Goal: Information Seeking & Learning: Learn about a topic

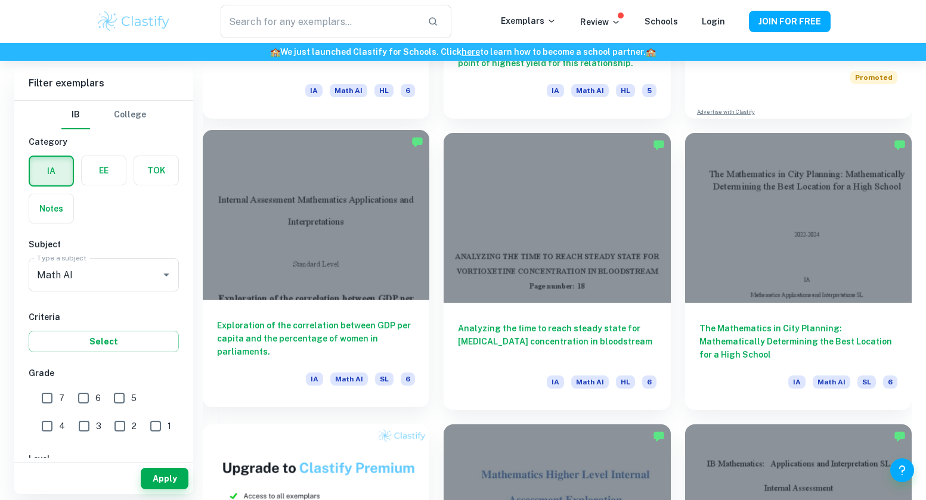
scroll to position [560, 0]
click at [284, 339] on h6 "Exploration of the correlation between GDP per capita and the percentage of wom…" at bounding box center [316, 339] width 198 height 39
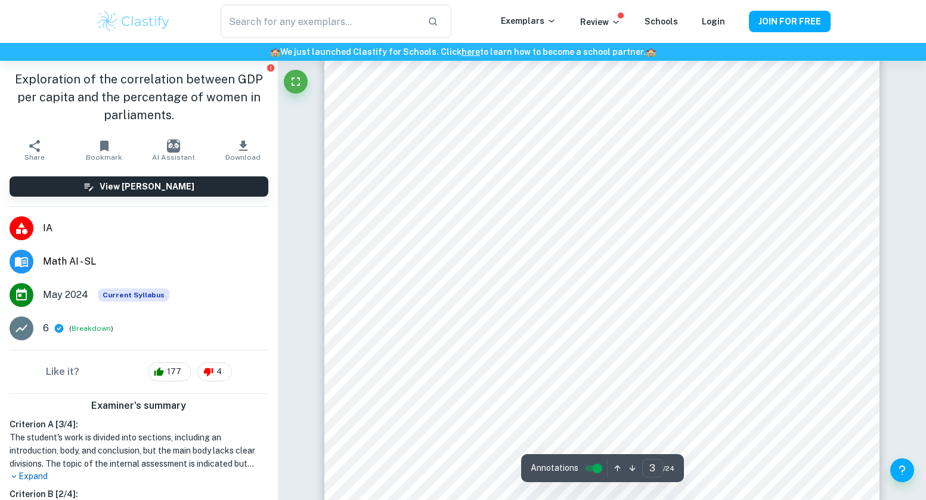
scroll to position [1825, 0]
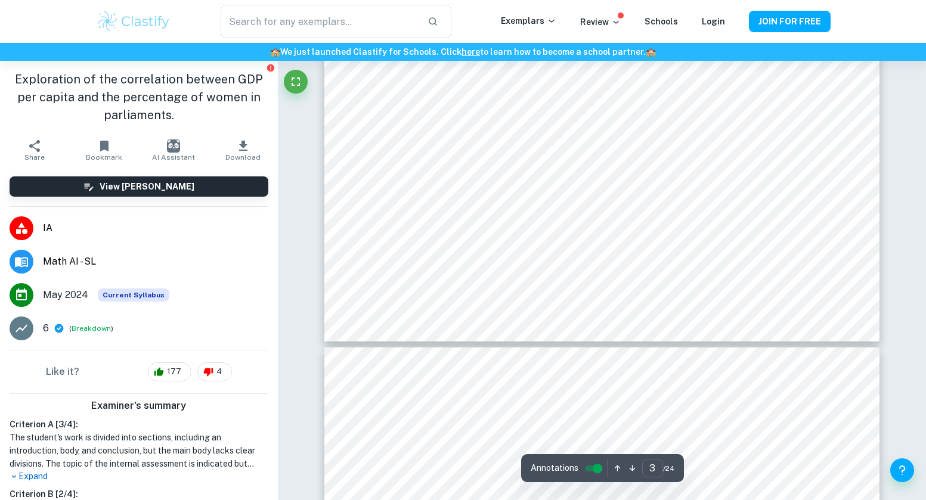
type input "4"
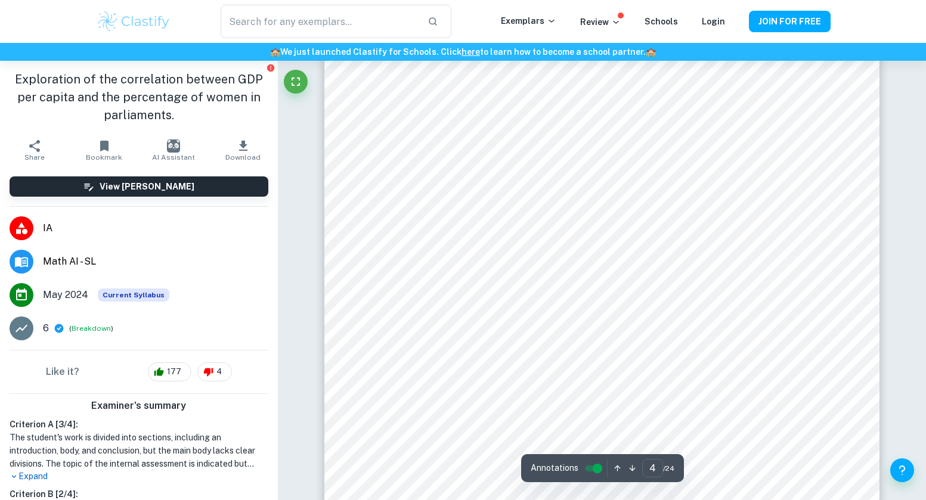
scroll to position [2635, 0]
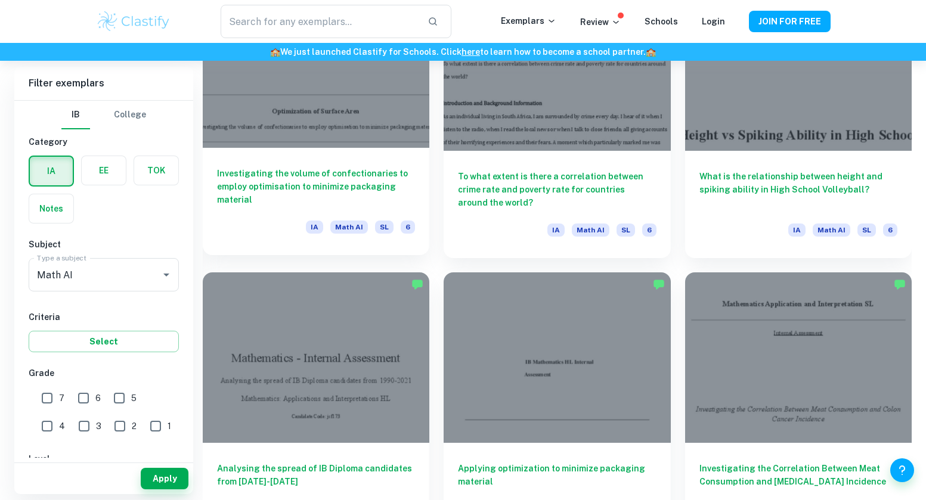
scroll to position [3074, 0]
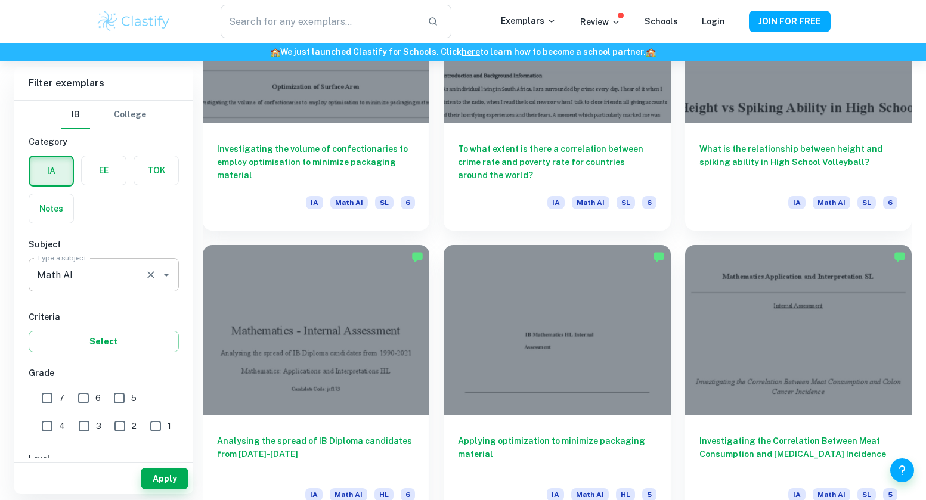
click at [99, 273] on input "Math AI" at bounding box center [87, 275] width 106 height 23
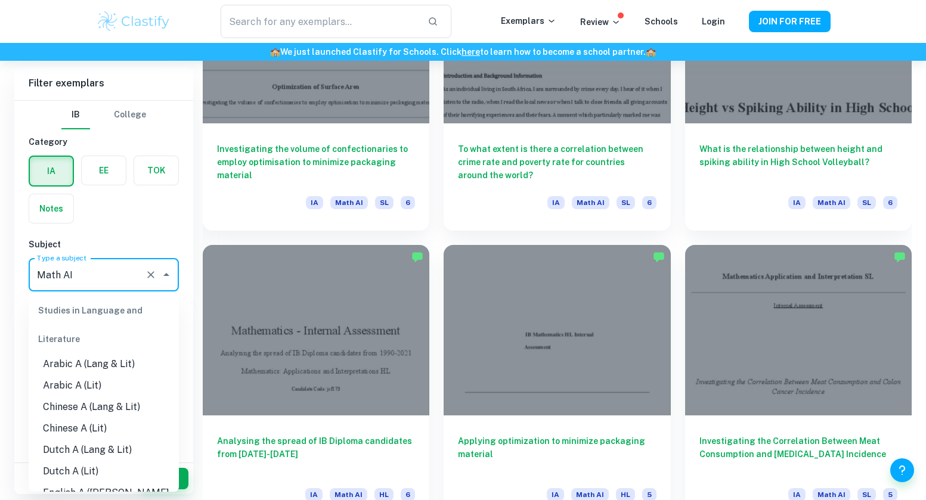
scroll to position [1500, 0]
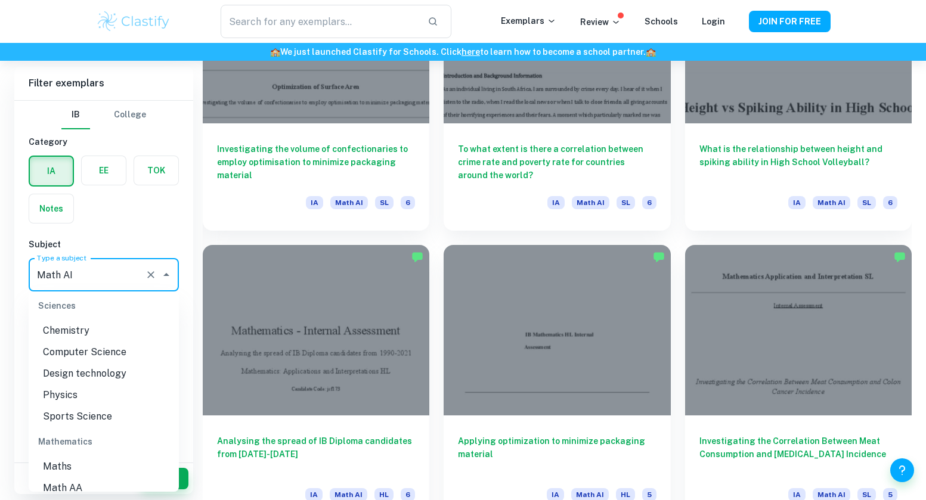
click at [83, 385] on li "Physics" at bounding box center [104, 395] width 150 height 21
type input "Physics"
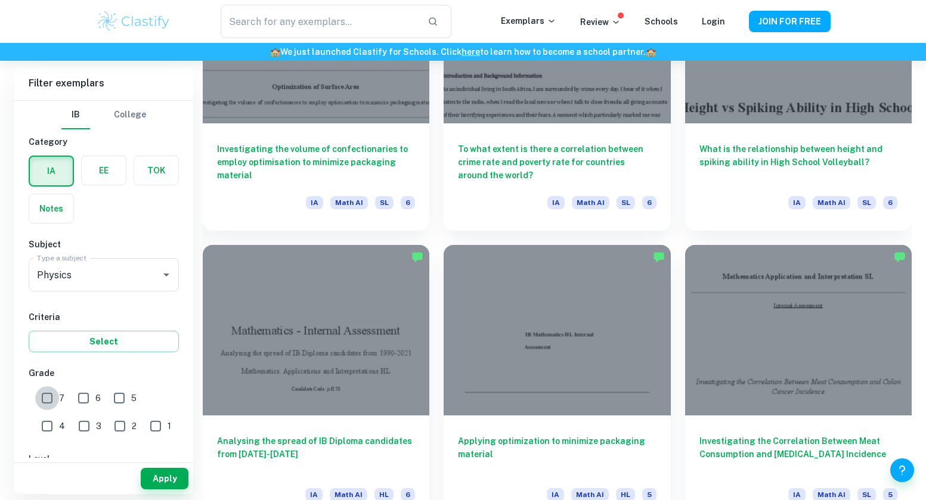
click at [48, 398] on input "7" at bounding box center [47, 398] width 24 height 24
checkbox input "true"
click at [86, 399] on input "6" at bounding box center [84, 398] width 24 height 24
checkbox input "true"
click at [166, 479] on button "Apply" at bounding box center [165, 478] width 48 height 21
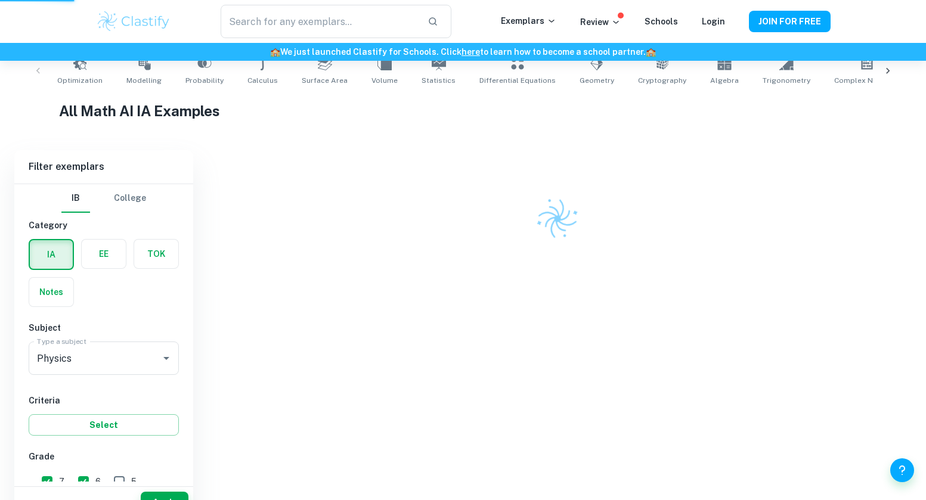
scroll to position [228, 0]
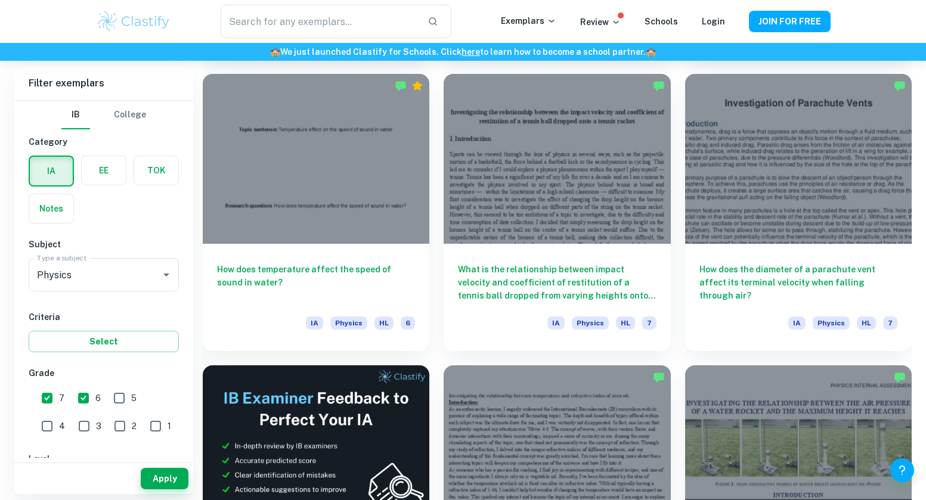
scroll to position [1787, 0]
